Goal: Information Seeking & Learning: Learn about a topic

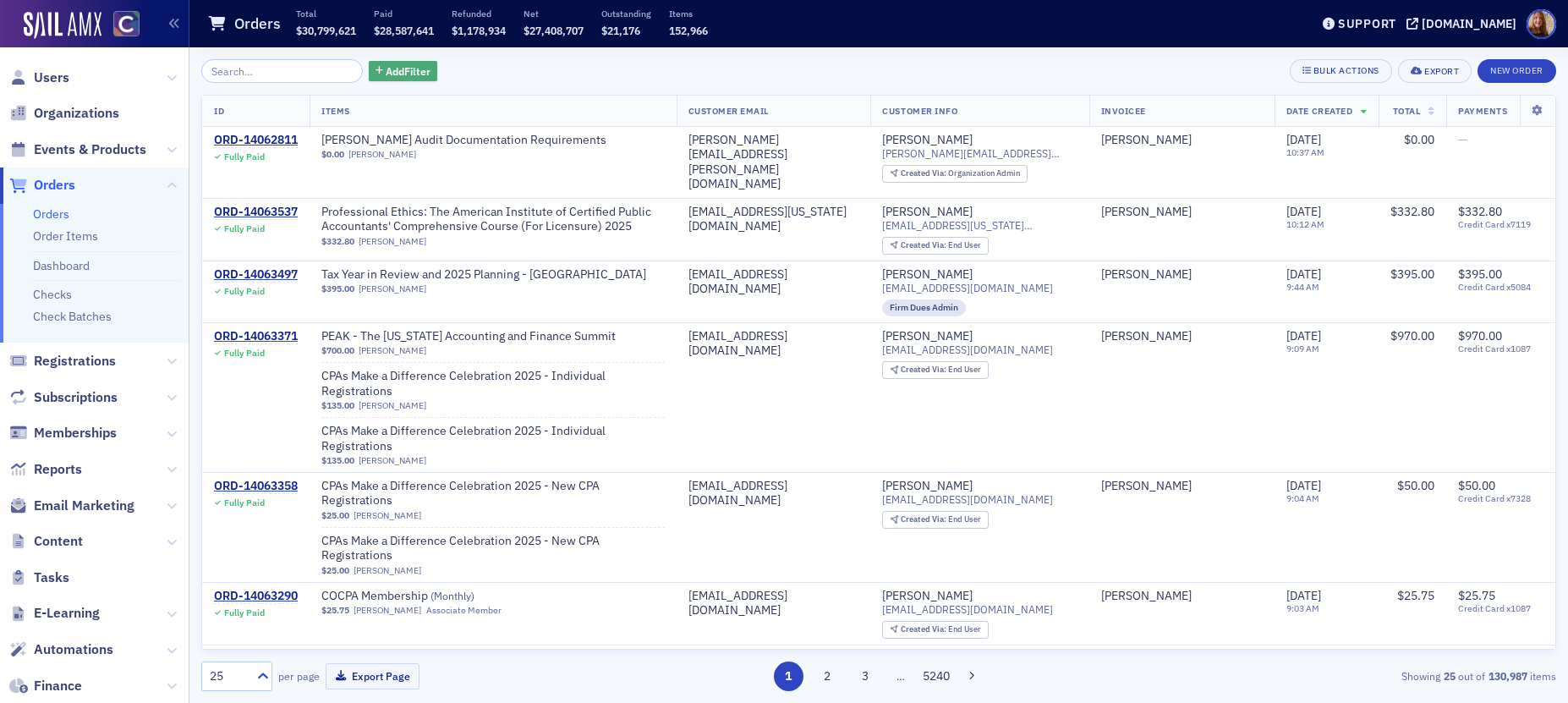
click at [396, 72] on span "Add Filter" at bounding box center [407, 70] width 45 height 15
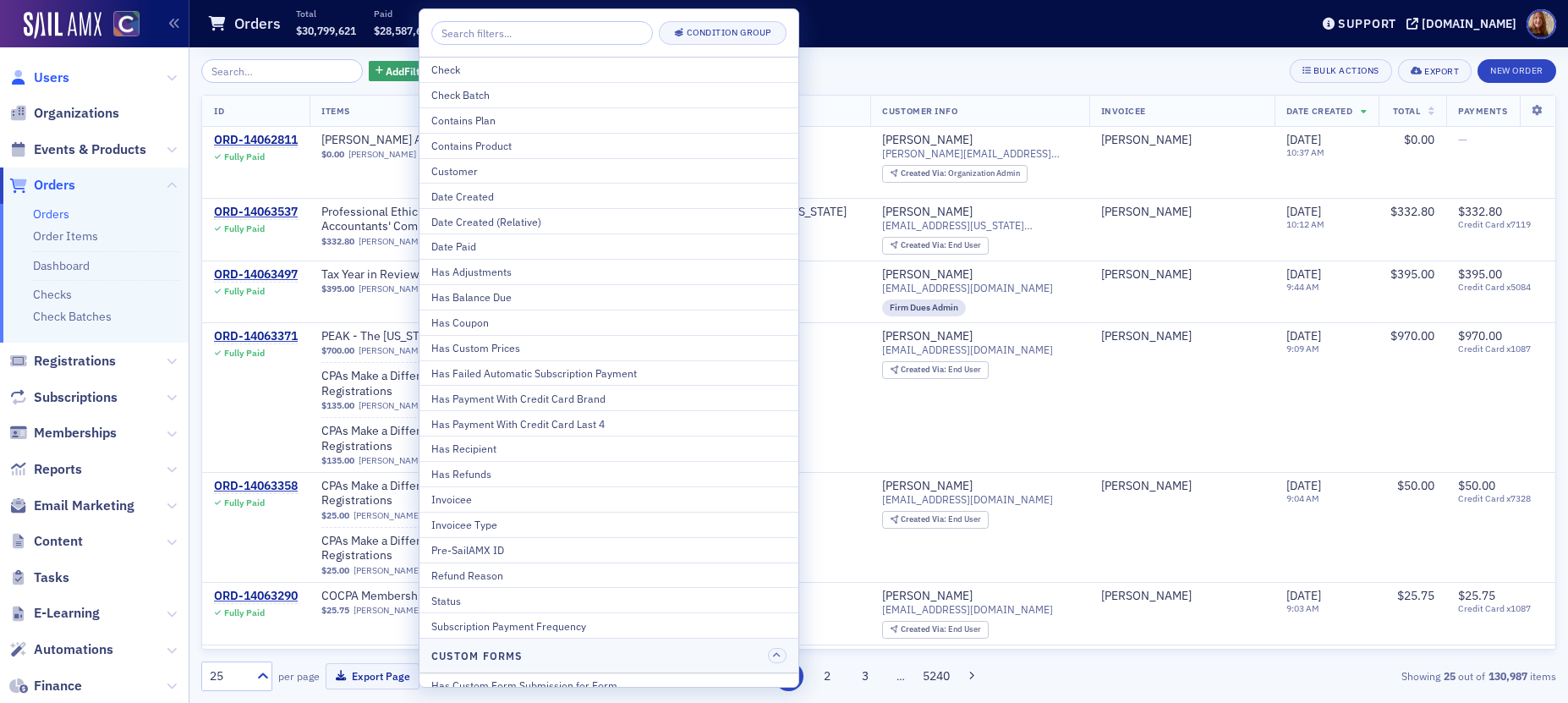
click at [60, 79] on span "Users" at bounding box center [52, 77] width 36 height 18
click at [58, 82] on span "Users" at bounding box center [52, 77] width 36 height 18
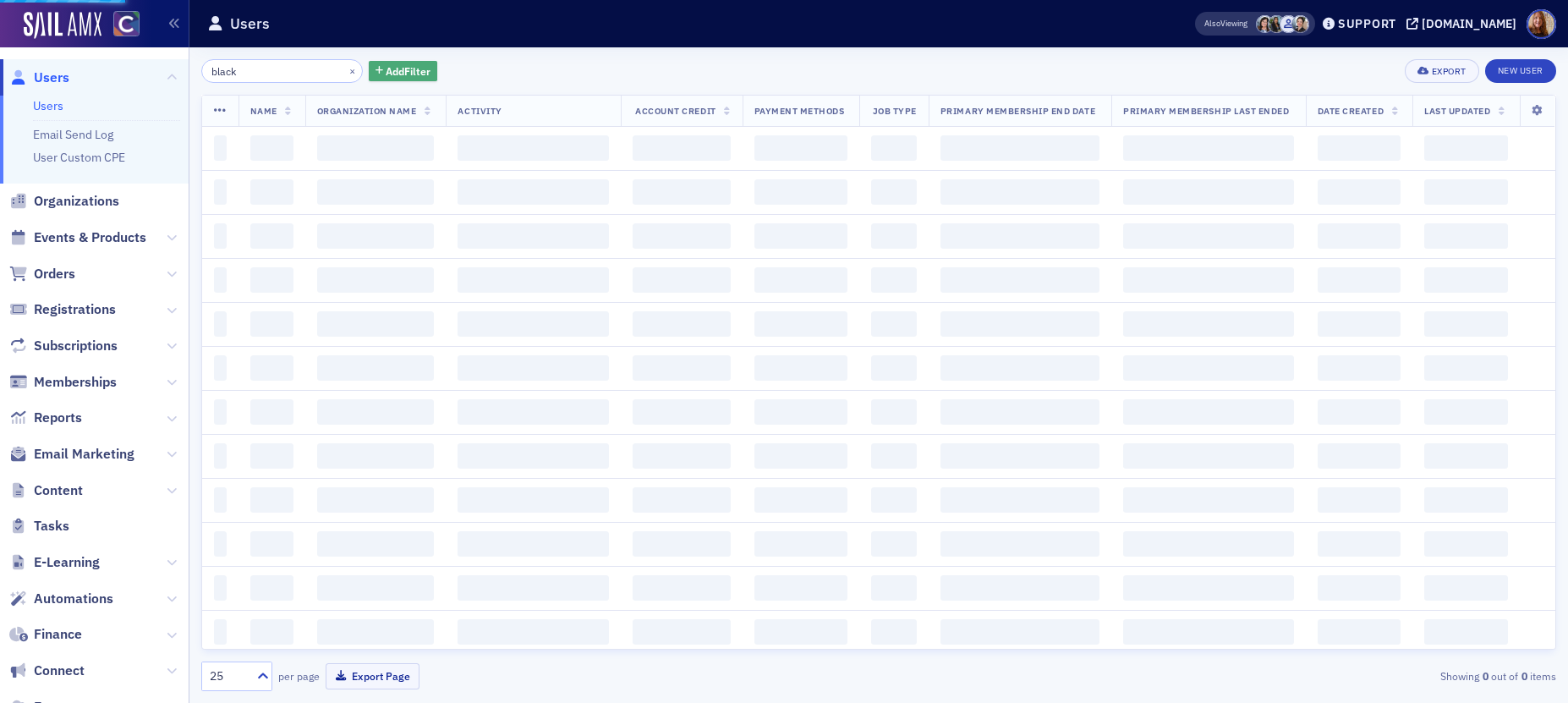
click at [396, 81] on button "Add Filter" at bounding box center [403, 72] width 69 height 21
click at [388, 70] on span "Add Filter" at bounding box center [407, 70] width 45 height 15
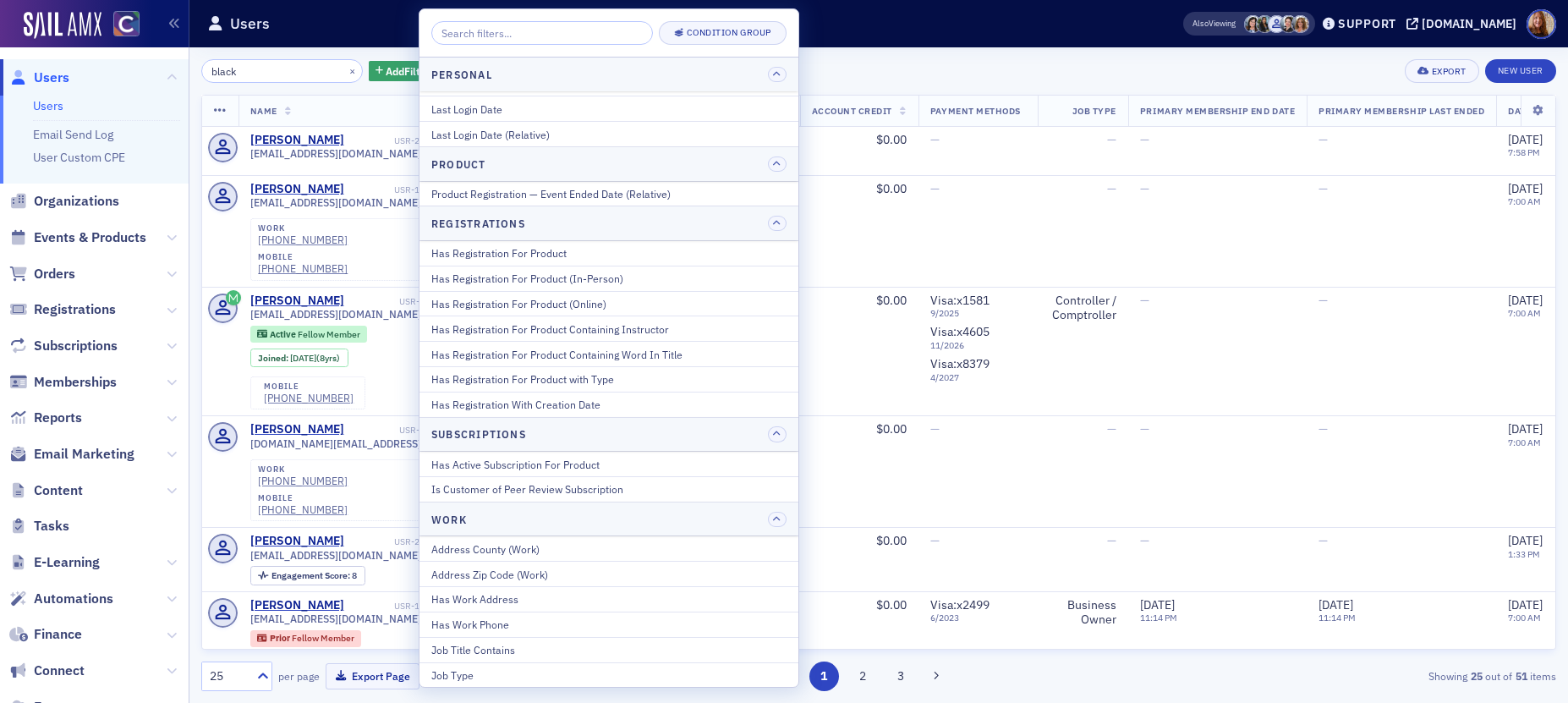
scroll to position [2157, 0]
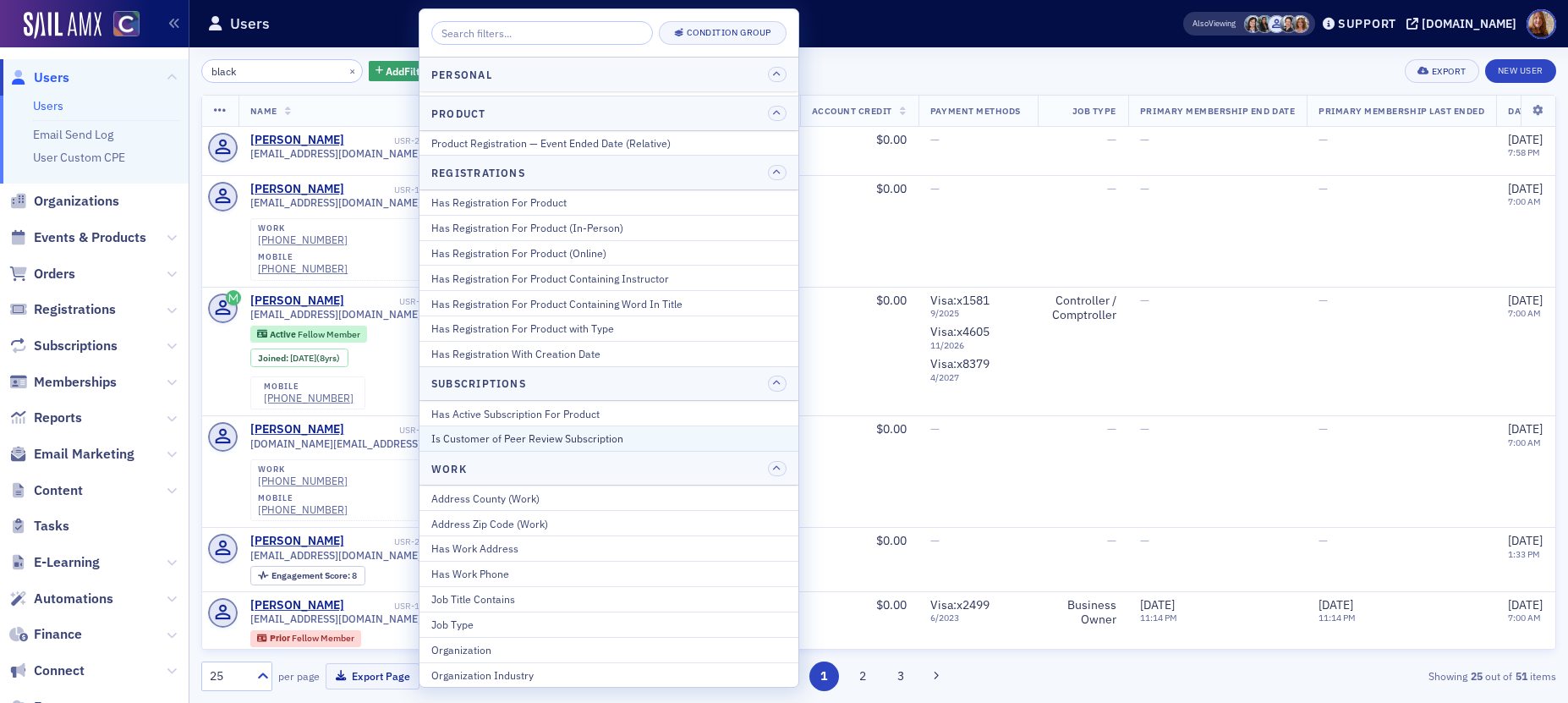
click at [561, 439] on div "Is Customer of Peer Review Subscription" at bounding box center [608, 437] width 355 height 15
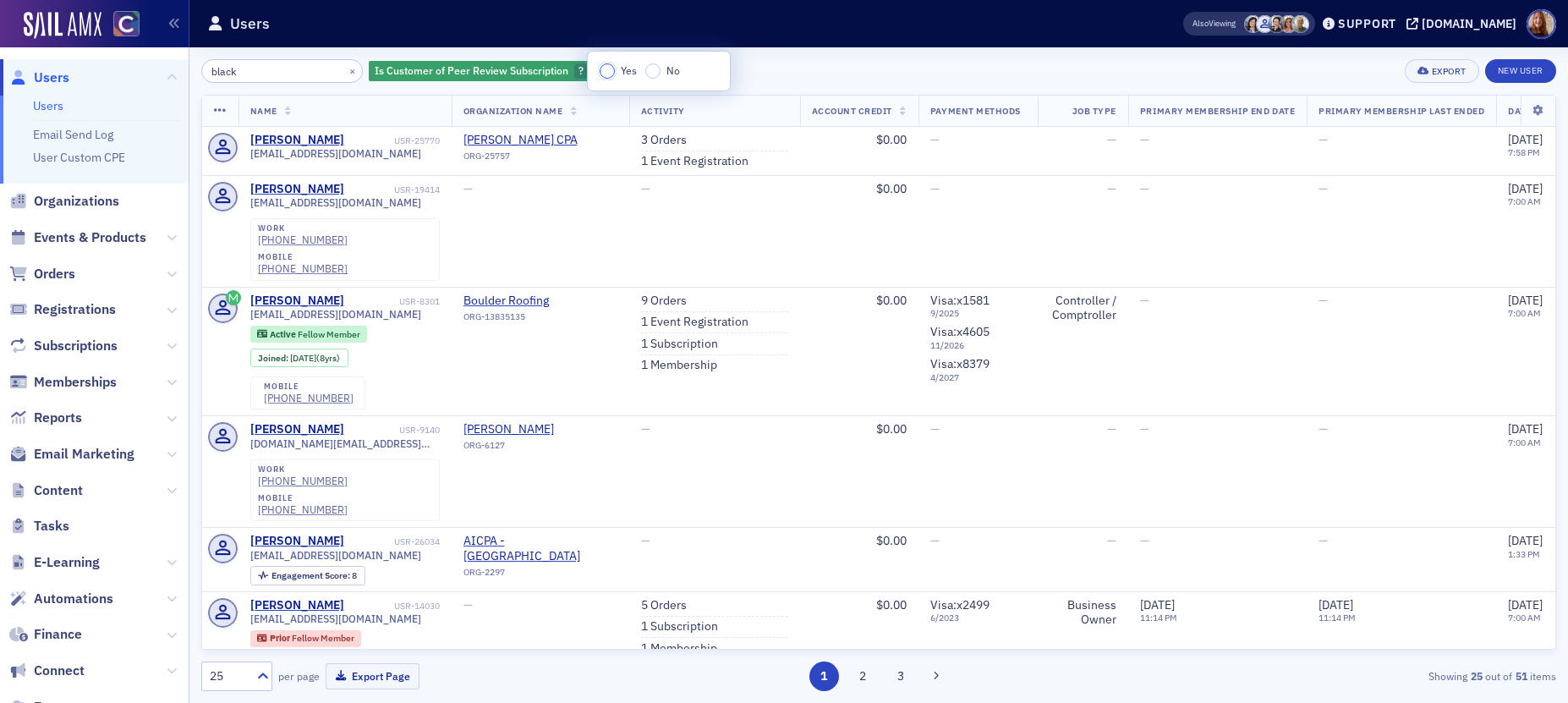
click at [611, 67] on input "Yes" at bounding box center [607, 70] width 15 height 15
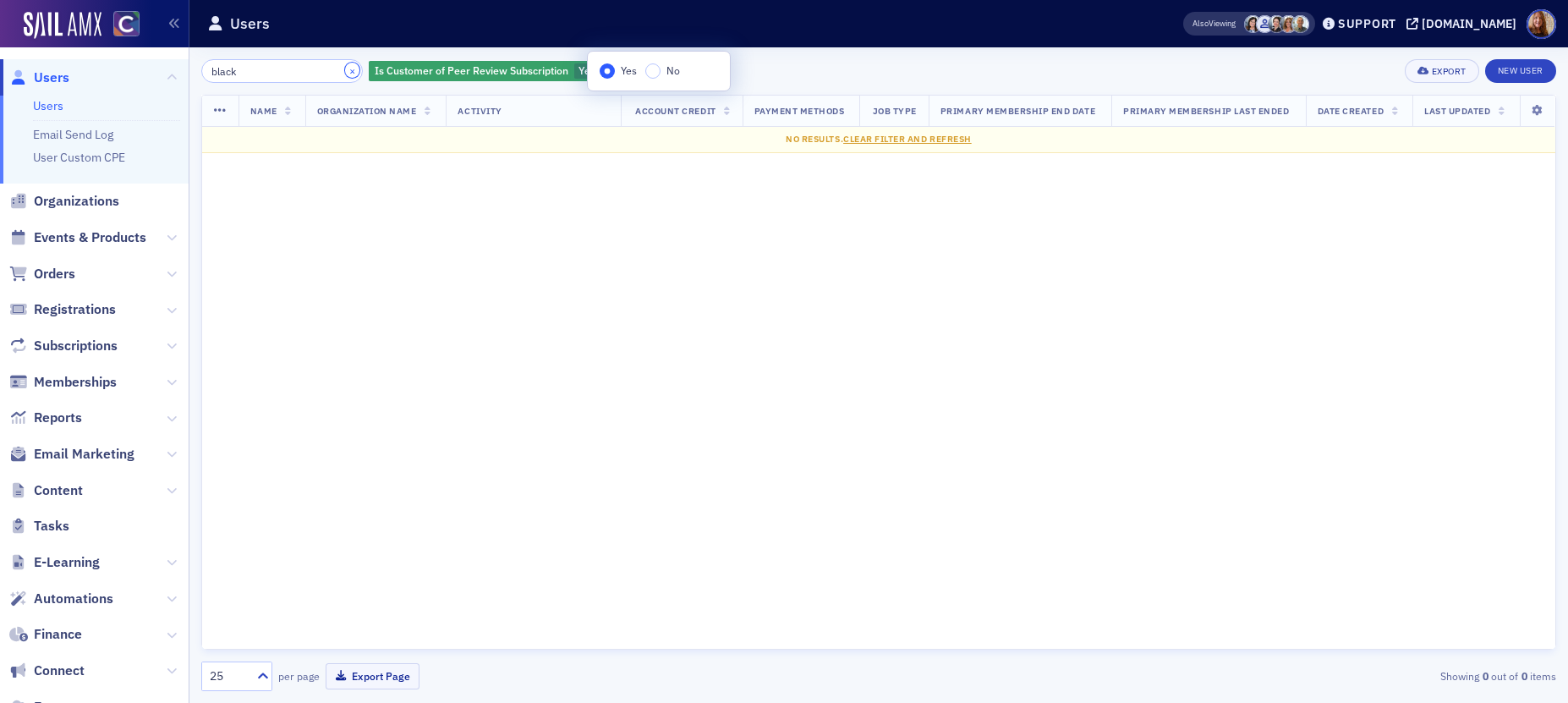
click at [345, 70] on button "×" at bounding box center [352, 69] width 15 height 15
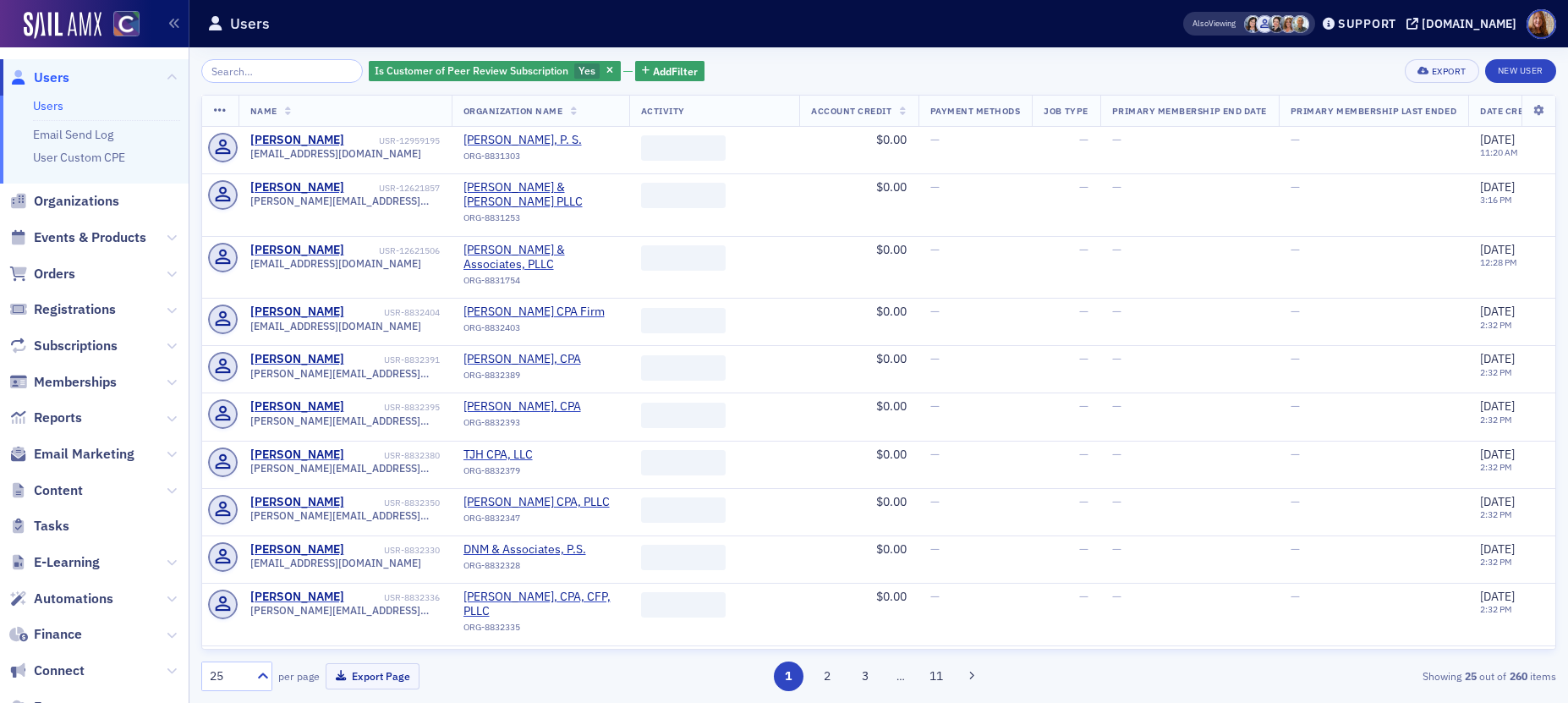
click at [1327, 664] on div "25 per page Export Page 1 2 3 … 11 Showing 25 out of 260 items" at bounding box center [879, 677] width 1355 height 30
click at [837, 75] on div "Is Customer of Peer Review Subscription Yes Add Filter Export New User" at bounding box center [879, 71] width 1355 height 24
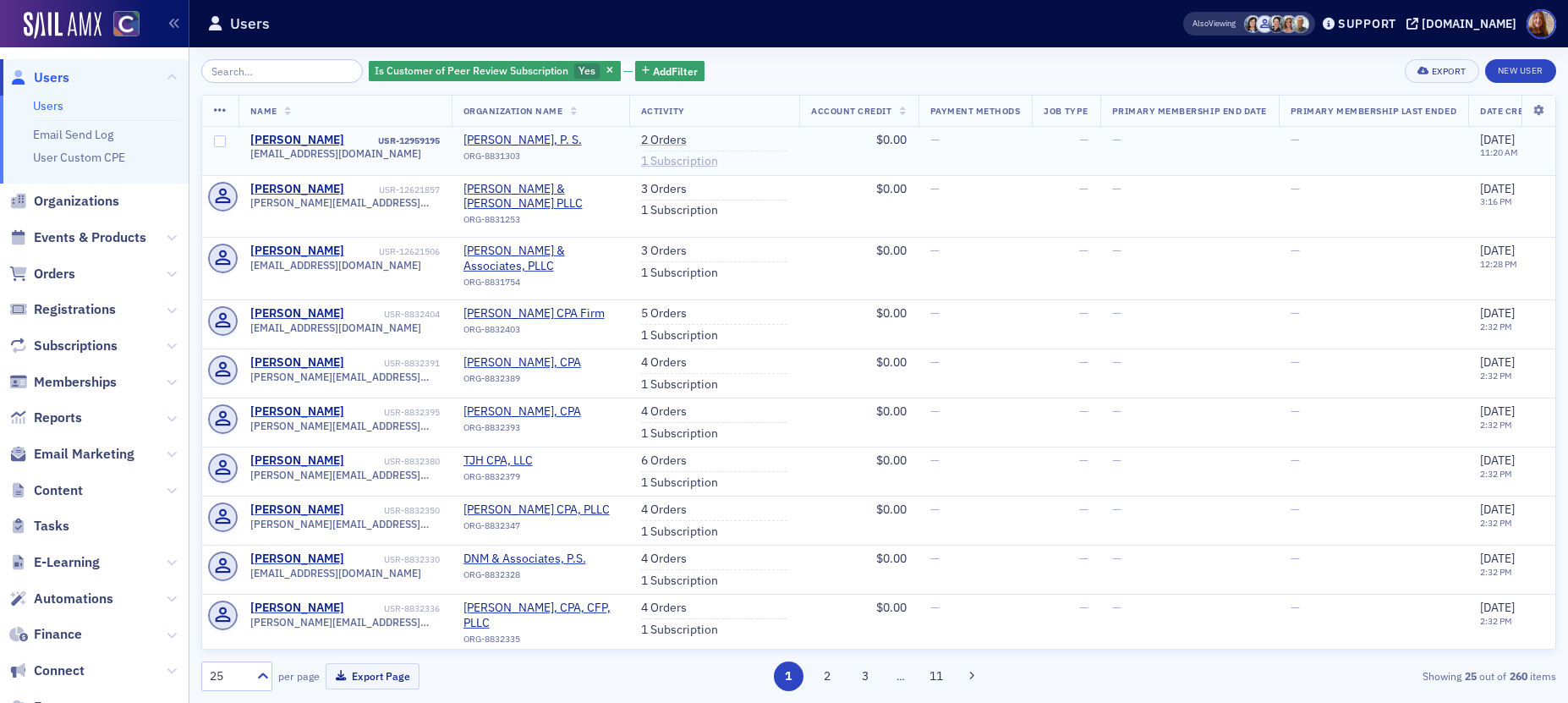
click at [678, 160] on link "1 Subscription" at bounding box center [680, 161] width 77 height 15
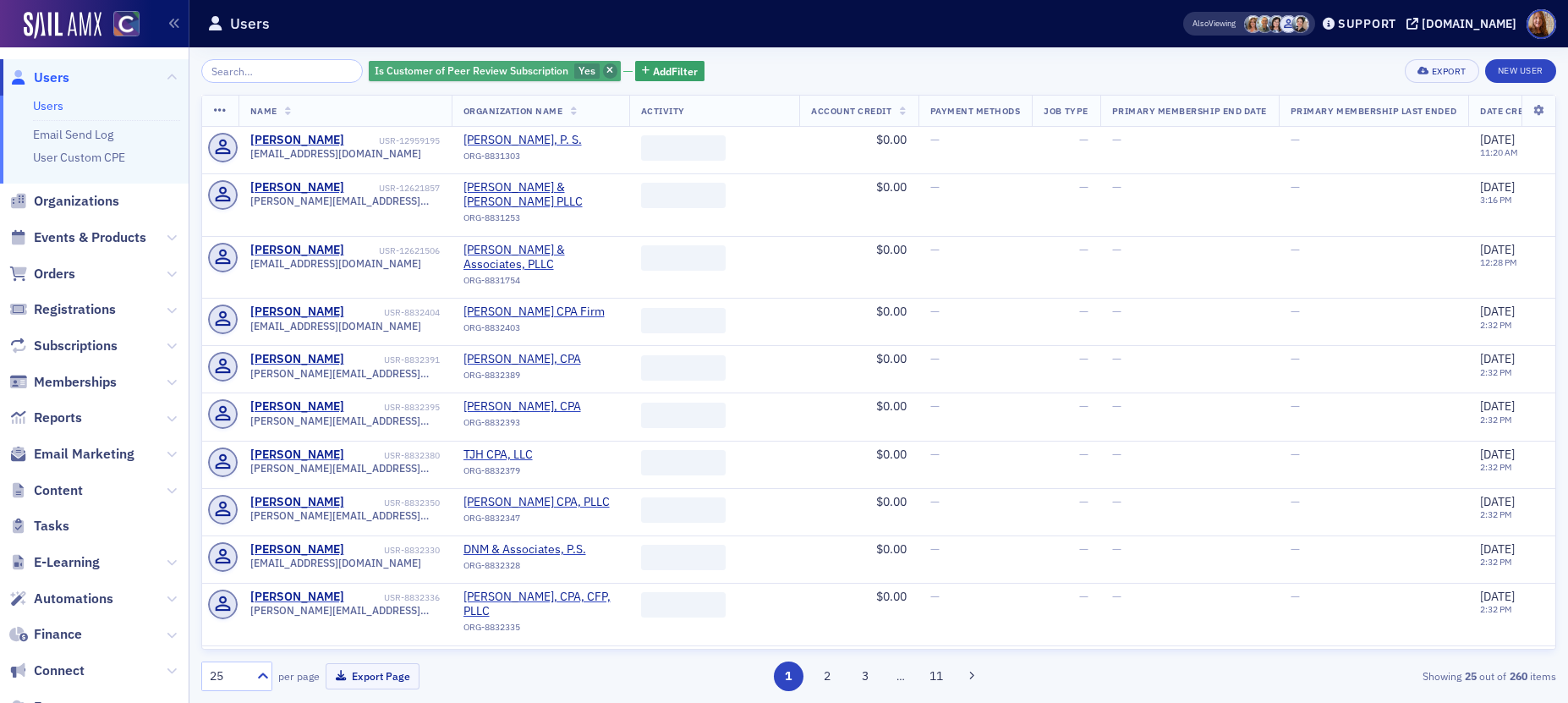
click at [603, 72] on span "button" at bounding box center [610, 70] width 15 height 15
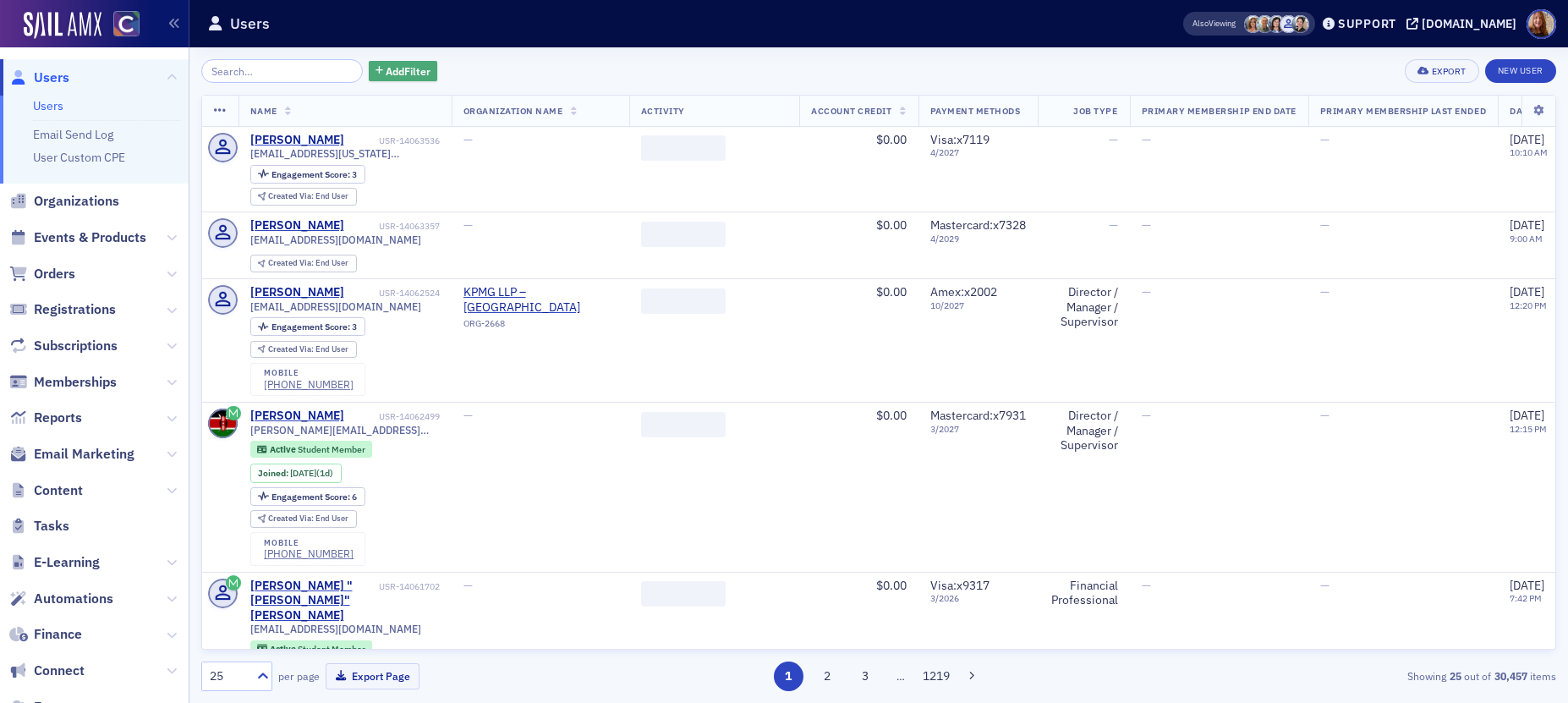
click at [405, 72] on span "Add Filter" at bounding box center [407, 70] width 45 height 15
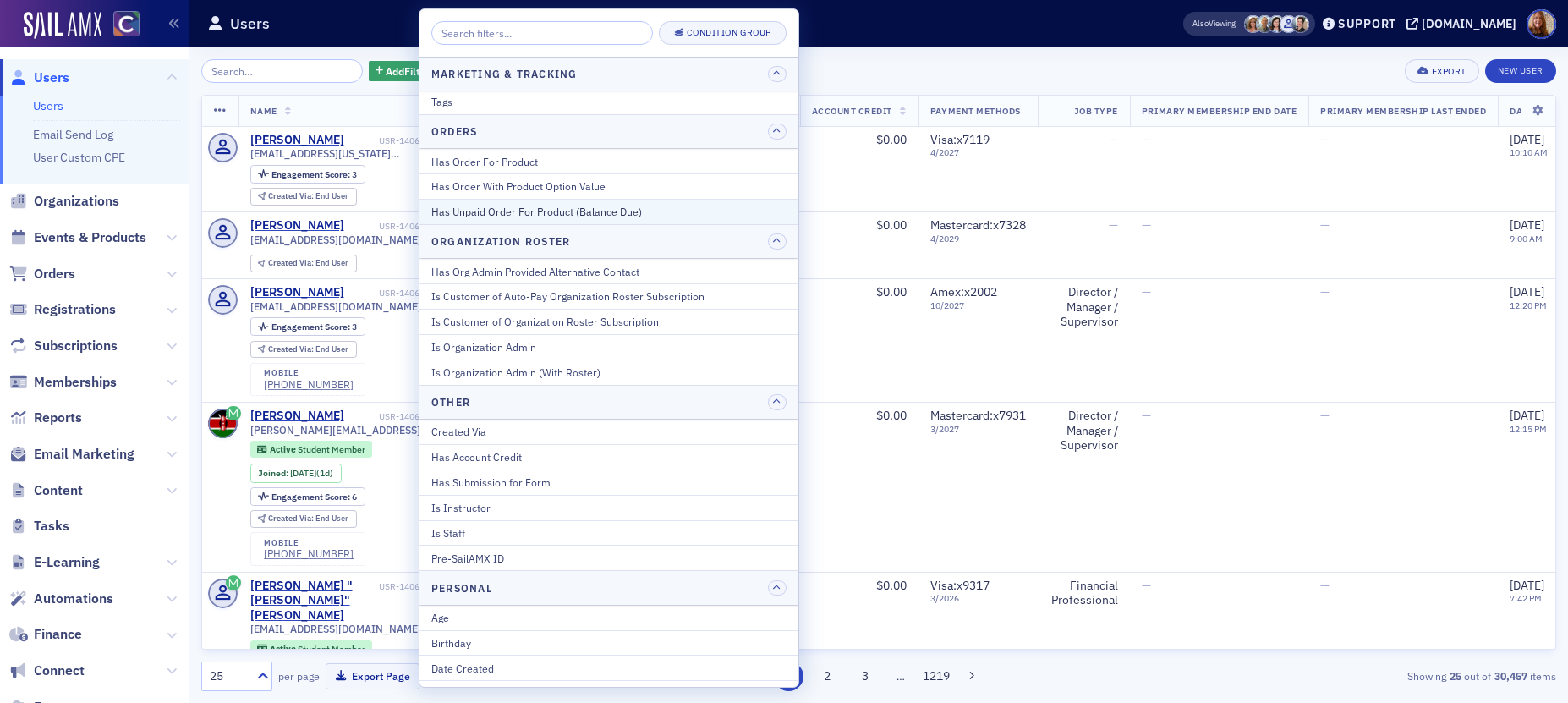
scroll to position [1353, 0]
click at [505, 442] on div "Has Account Credit" at bounding box center [608, 449] width 355 height 15
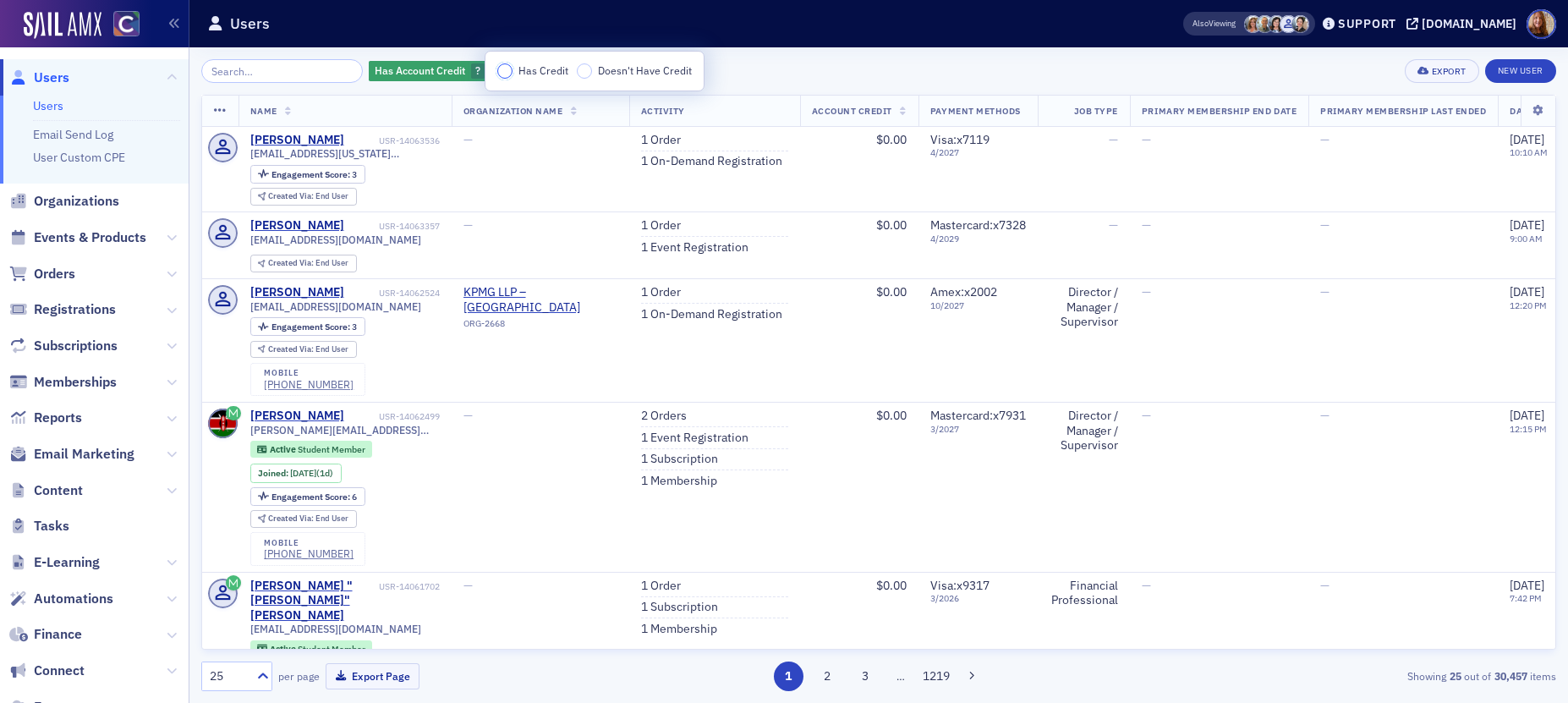
click at [509, 67] on input "Has Credit" at bounding box center [505, 70] width 15 height 15
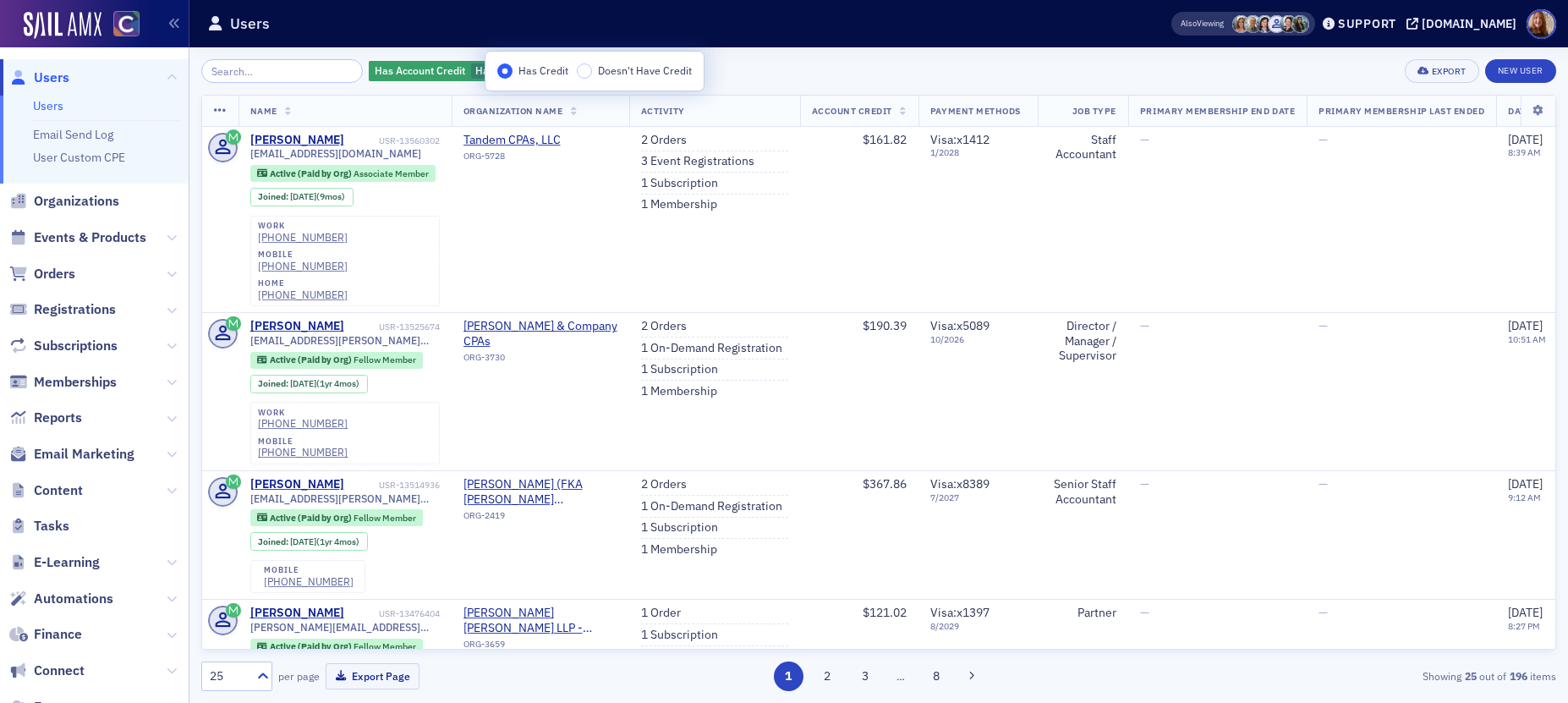
click at [755, 75] on div "Has Account Credit Has Credit Add Filter Export New User" at bounding box center [879, 71] width 1355 height 24
click at [533, 75] on span "button" at bounding box center [540, 70] width 15 height 15
